Goal: Transaction & Acquisition: Purchase product/service

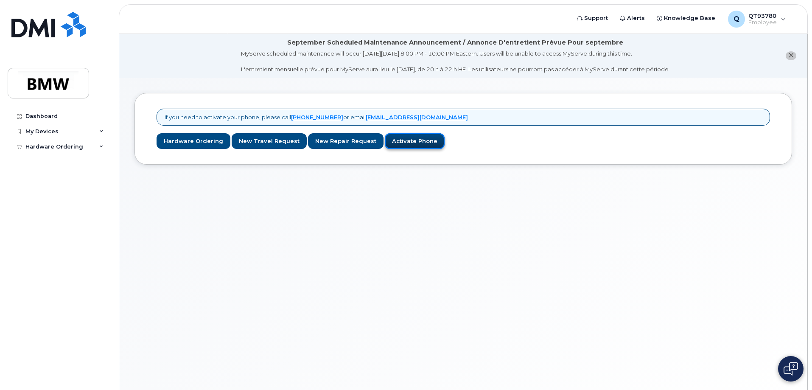
click at [399, 145] on link "Activate Phone" at bounding box center [415, 141] width 60 height 16
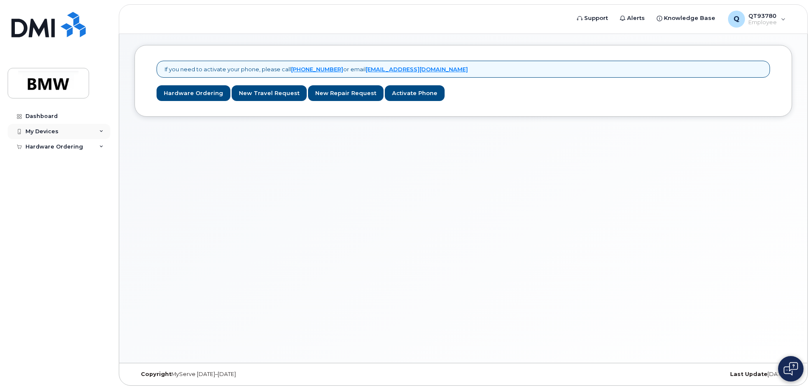
click at [99, 129] on icon at bounding box center [101, 131] width 4 height 4
click at [99, 161] on icon at bounding box center [101, 163] width 4 height 4
click at [52, 179] on div "New Order" at bounding box center [45, 178] width 32 height 8
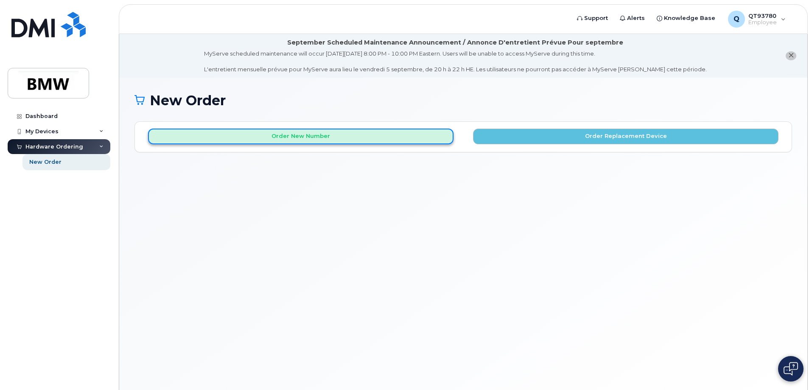
click at [352, 140] on button "Order New Number" at bounding box center [301, 137] width 306 height 16
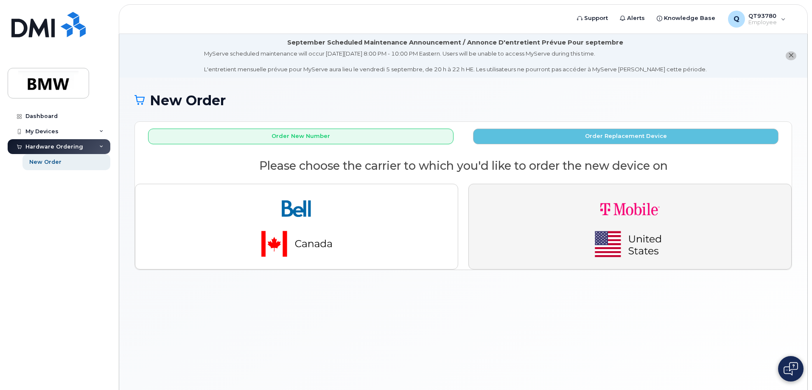
click at [526, 205] on button "button" at bounding box center [629, 227] width 323 height 86
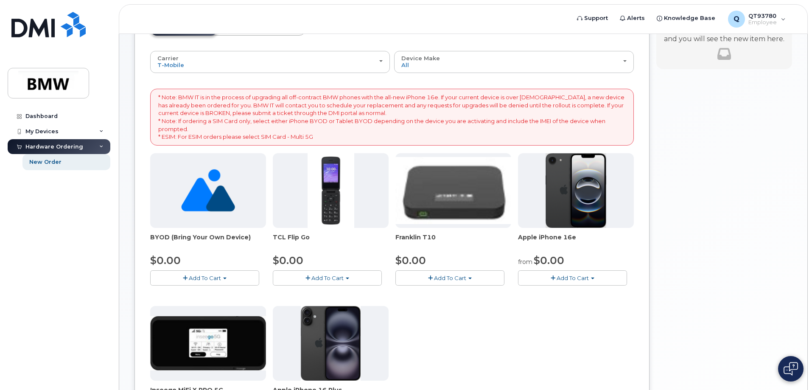
scroll to position [85, 0]
